Goal: Task Accomplishment & Management: Complete application form

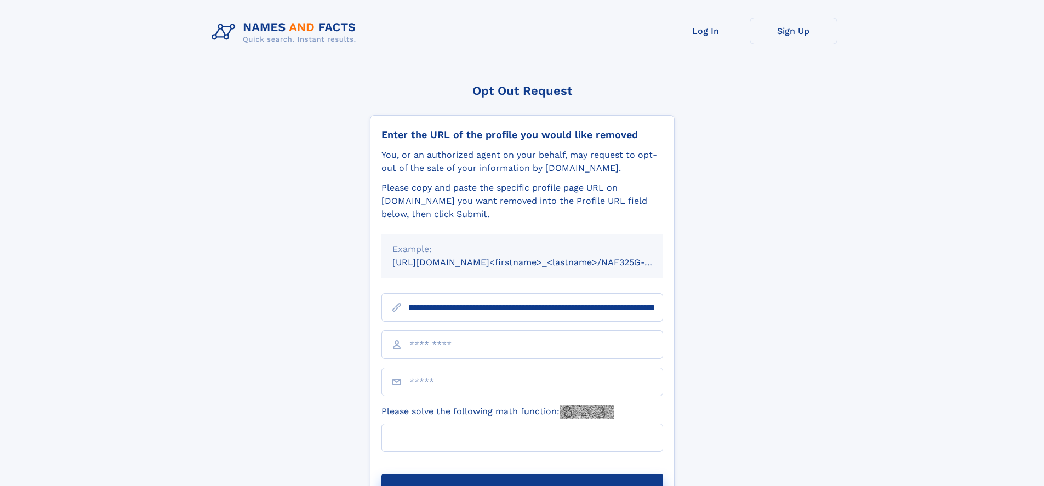
scroll to position [0, 146]
type input "**********"
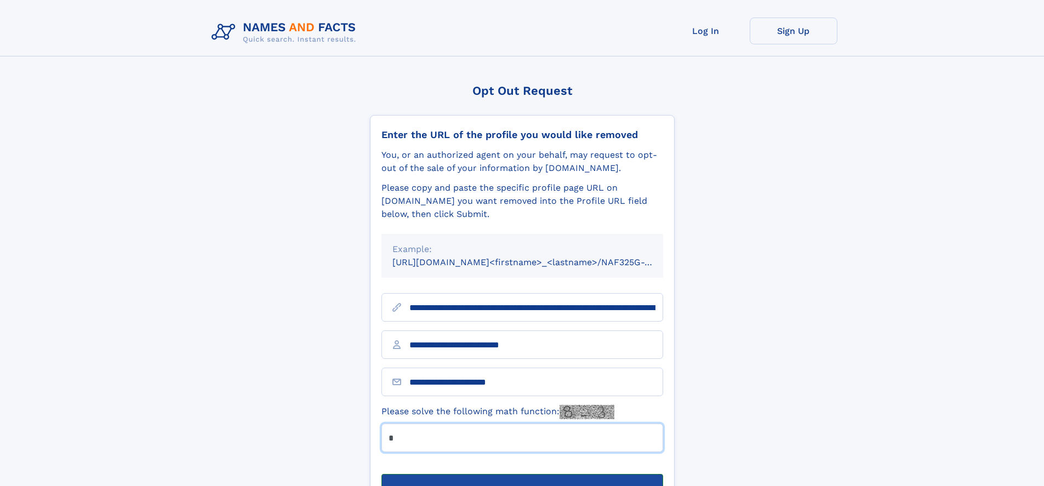
type input "*"
click at [522, 474] on button "Submit Opt Out Request" at bounding box center [522, 491] width 282 height 35
